Goal: Task Accomplishment & Management: Complete application form

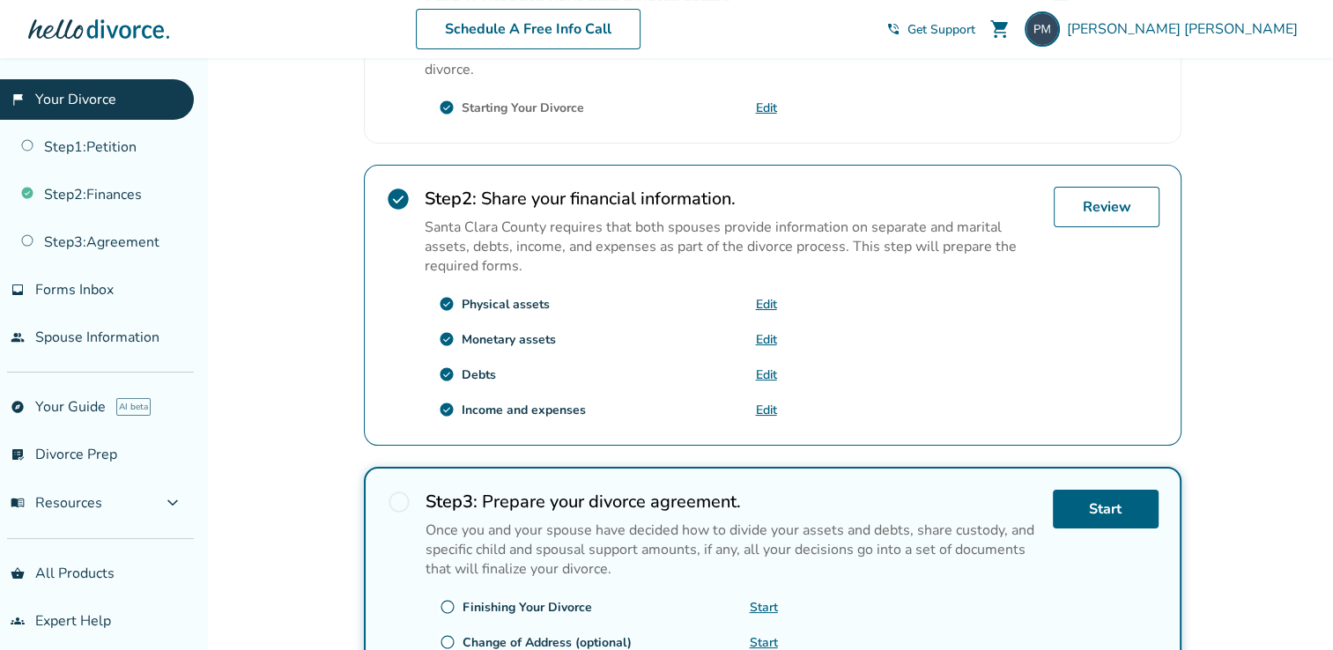
scroll to position [484, 0]
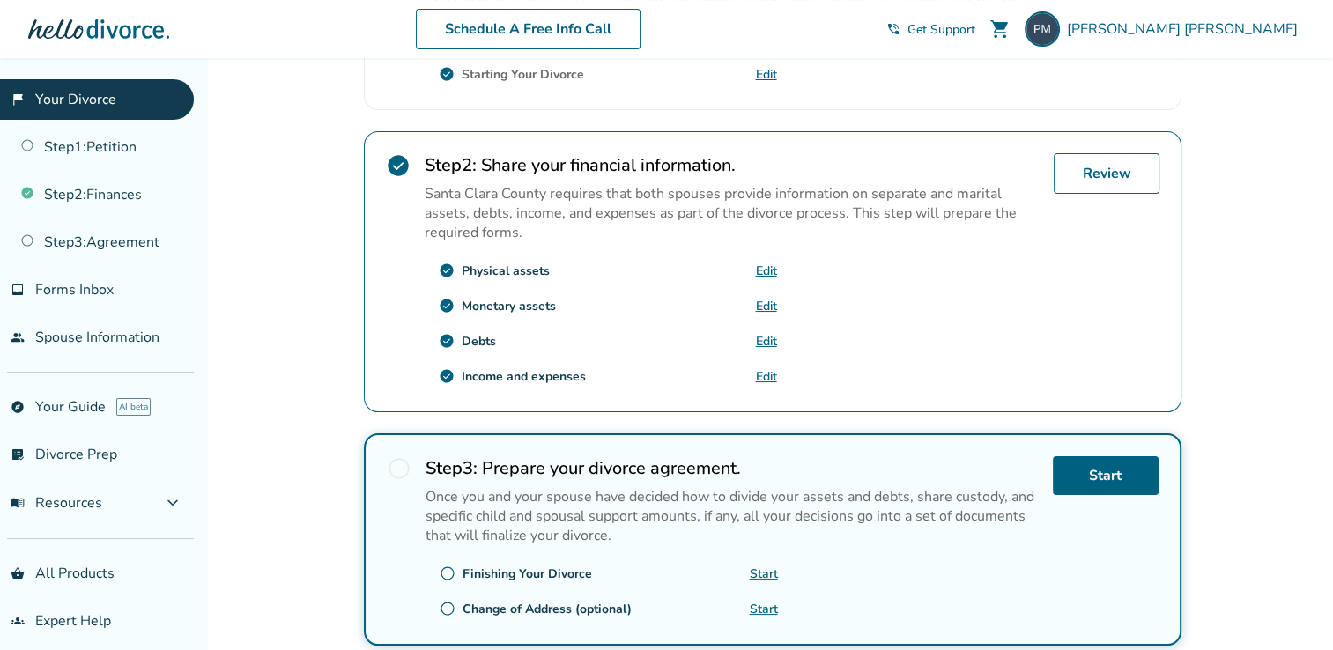
click at [762, 340] on link "Edit" at bounding box center [766, 341] width 21 height 17
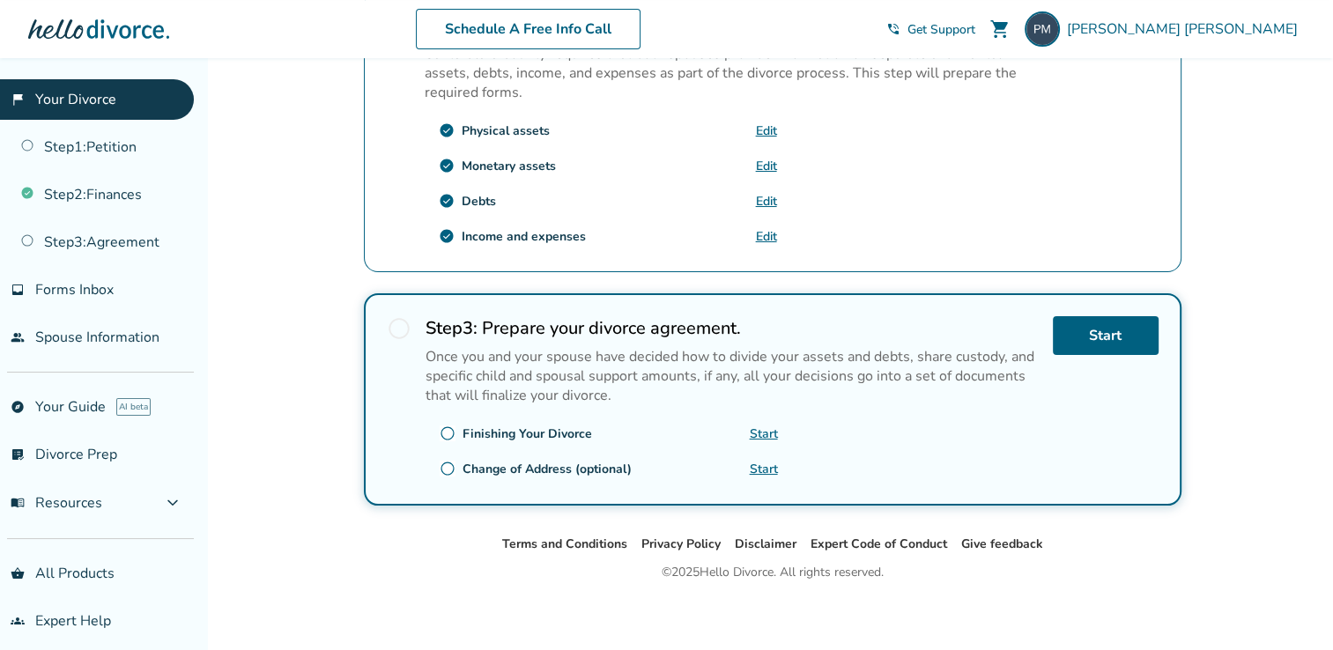
scroll to position [624, 0]
click at [756, 199] on link "Edit" at bounding box center [766, 201] width 21 height 17
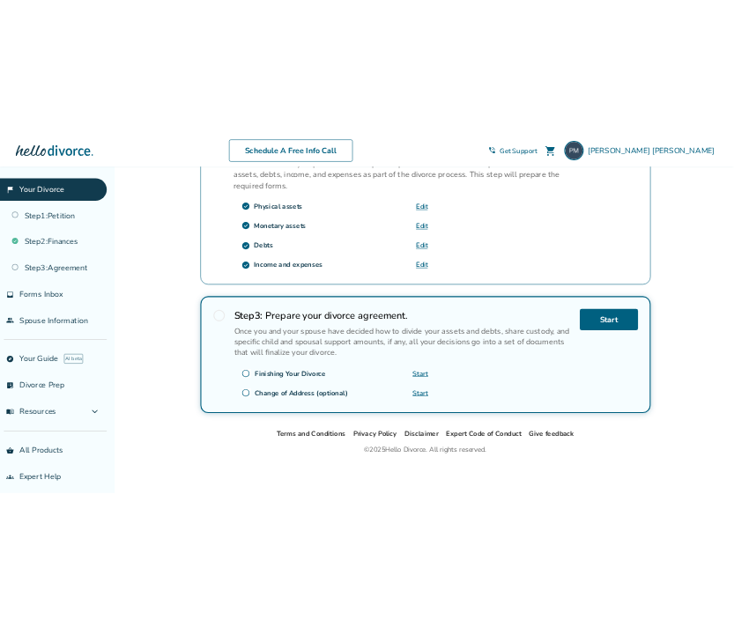
scroll to position [681, 0]
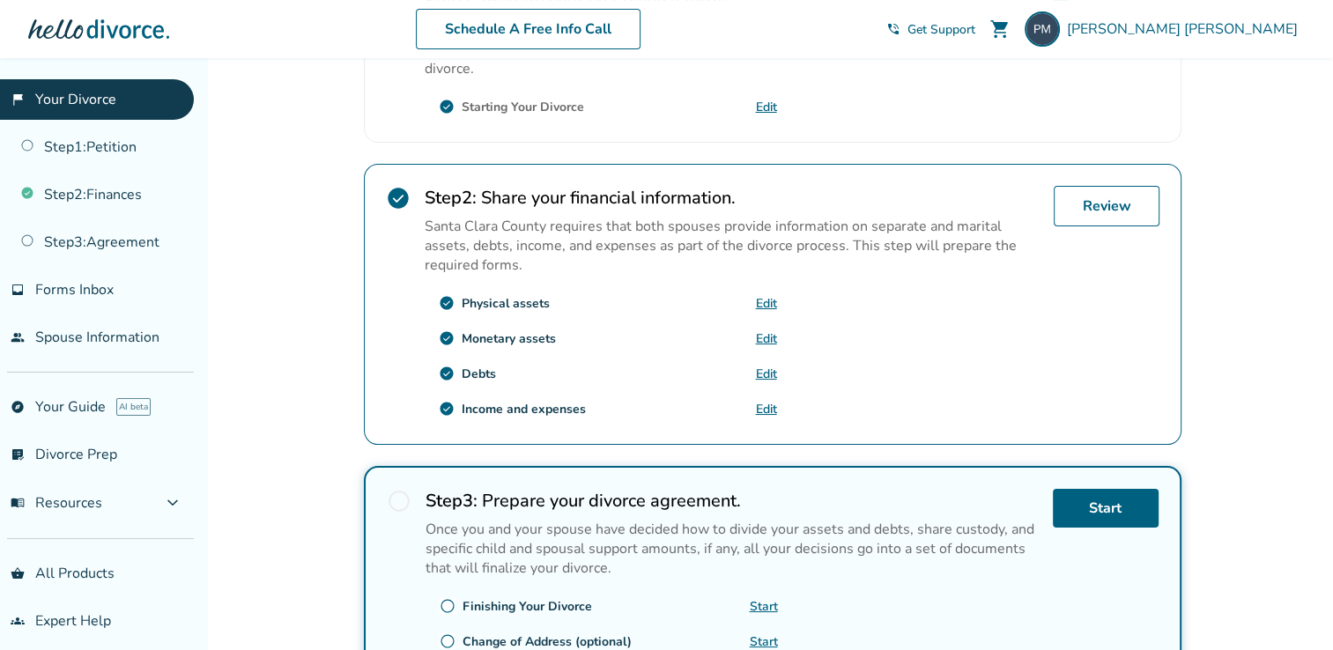
scroll to position [470, 0]
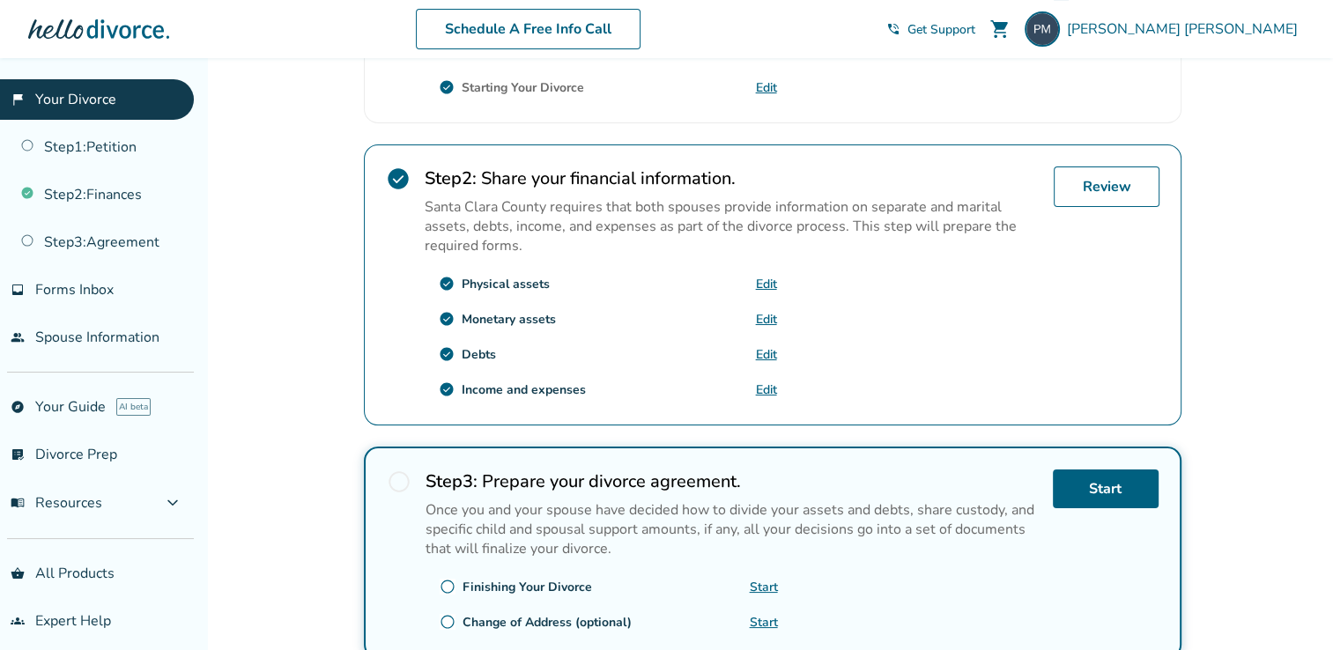
click at [766, 351] on link "Edit" at bounding box center [766, 354] width 21 height 17
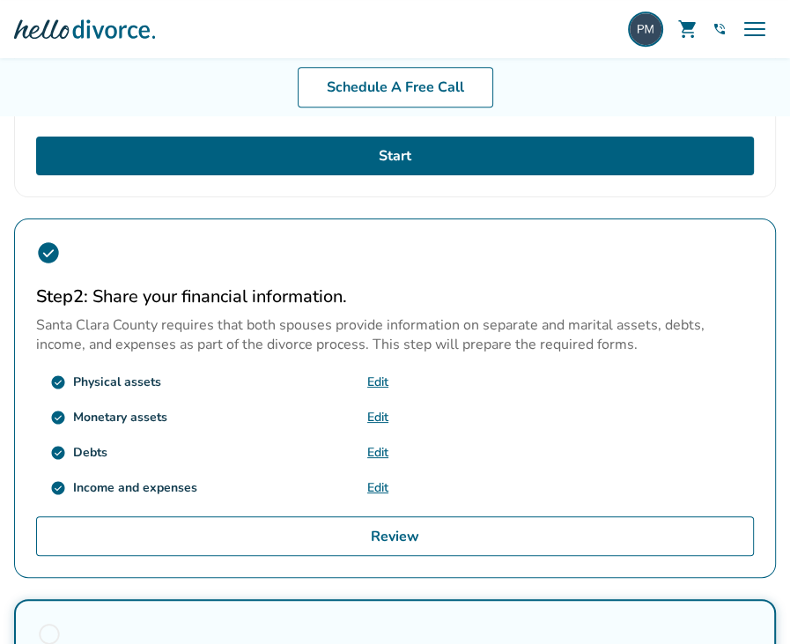
scroll to position [524, 0]
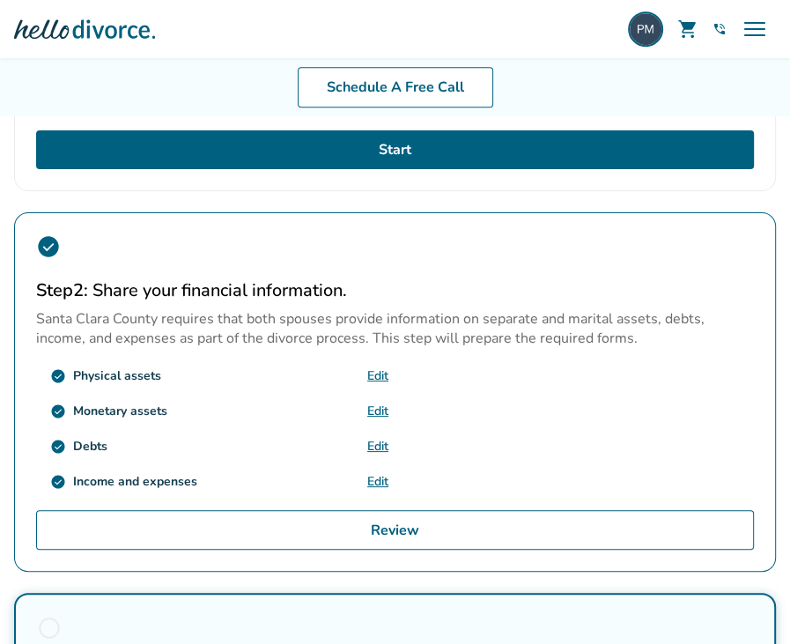
click at [377, 477] on link "Edit" at bounding box center [377, 481] width 21 height 17
